Goal: Transaction & Acquisition: Purchase product/service

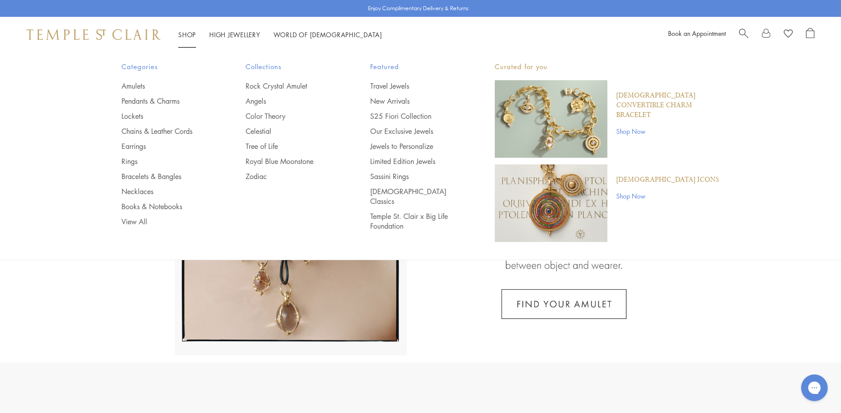
click at [185, 33] on link "Shop Shop" at bounding box center [187, 34] width 18 height 9
click at [132, 160] on link "Rings" at bounding box center [165, 161] width 89 height 10
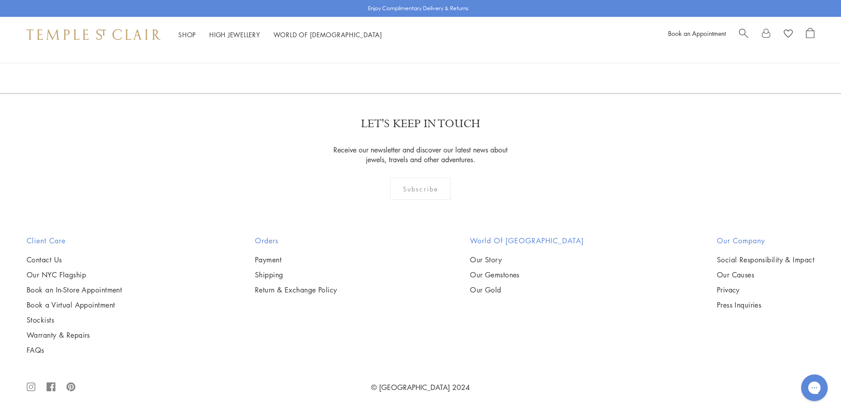
scroll to position [3900, 0]
click at [0, 0] on img at bounding box center [0, 0] width 0 height 0
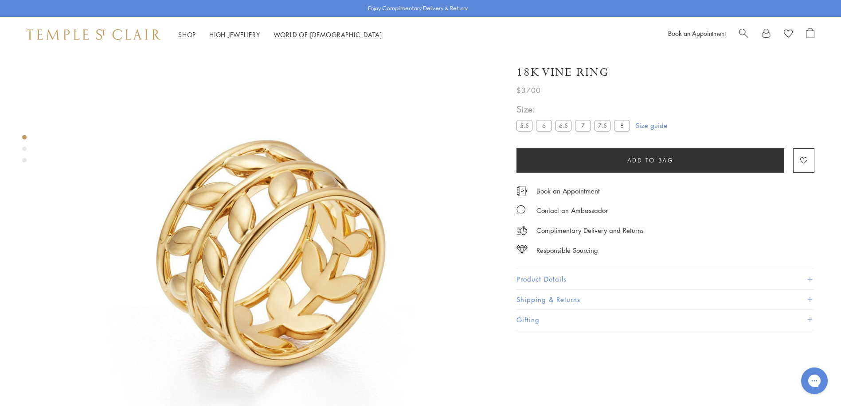
click at [622, 125] on label "8" at bounding box center [622, 125] width 16 height 11
